Goal: Navigation & Orientation: Find specific page/section

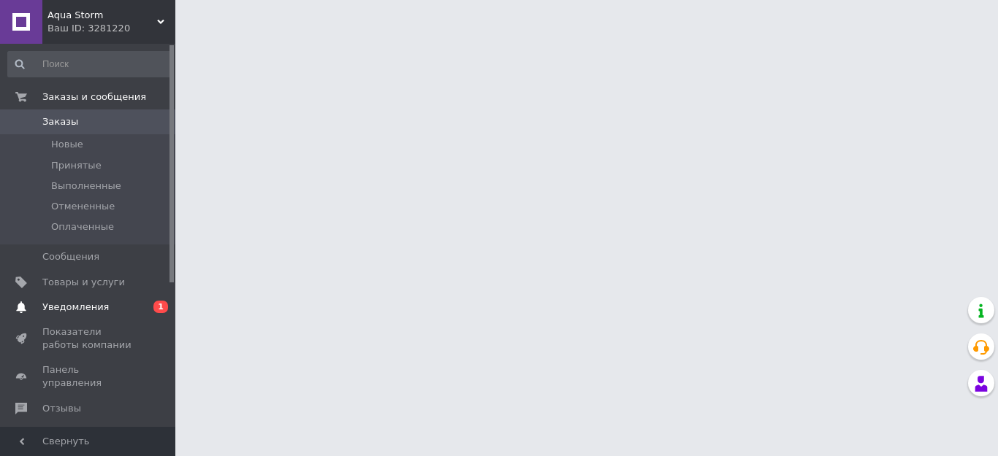
click at [84, 308] on span "Уведомления" at bounding box center [75, 307] width 66 height 13
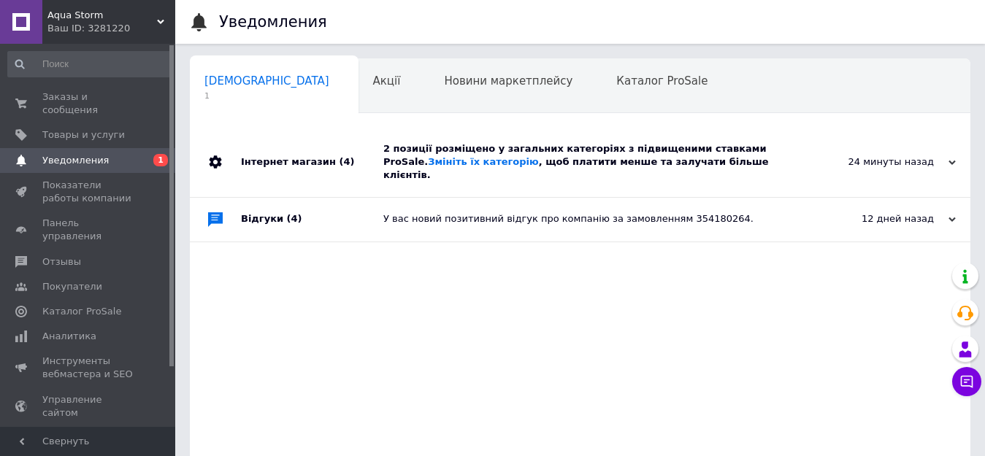
click at [587, 154] on div "2 позиції розміщено у загальних категоріях з підвищеними ставками ProSale. Змін…" at bounding box center [596, 162] width 427 height 40
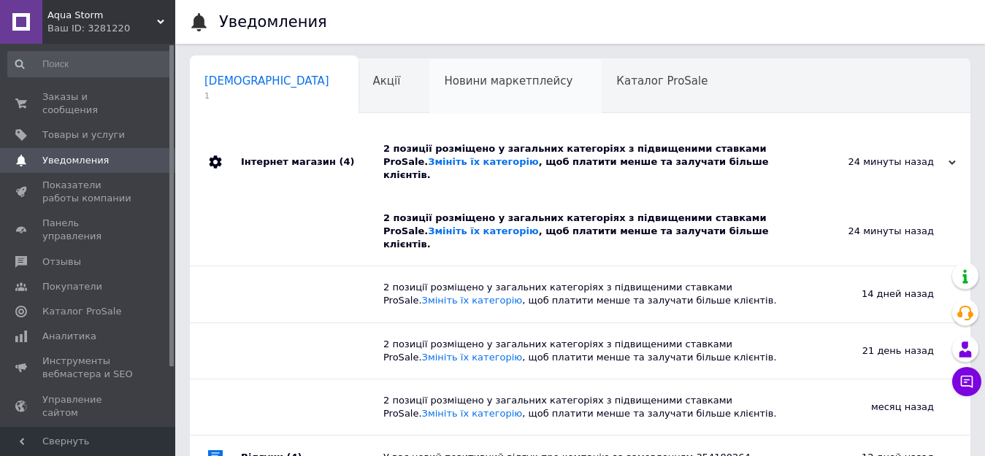
click at [444, 84] on span "Новини маркетплейсу" at bounding box center [508, 80] width 129 height 13
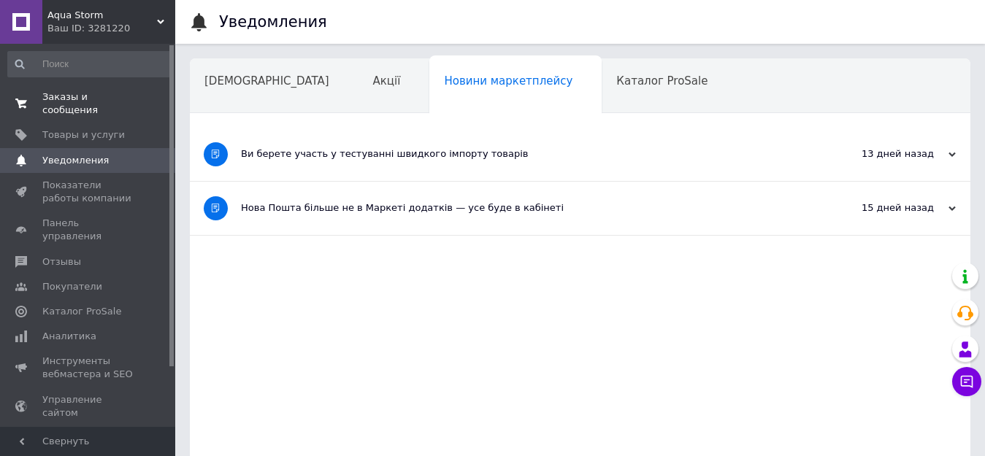
click at [100, 96] on span "Заказы и сообщения" at bounding box center [88, 104] width 93 height 26
